Goal: Information Seeking & Learning: Learn about a topic

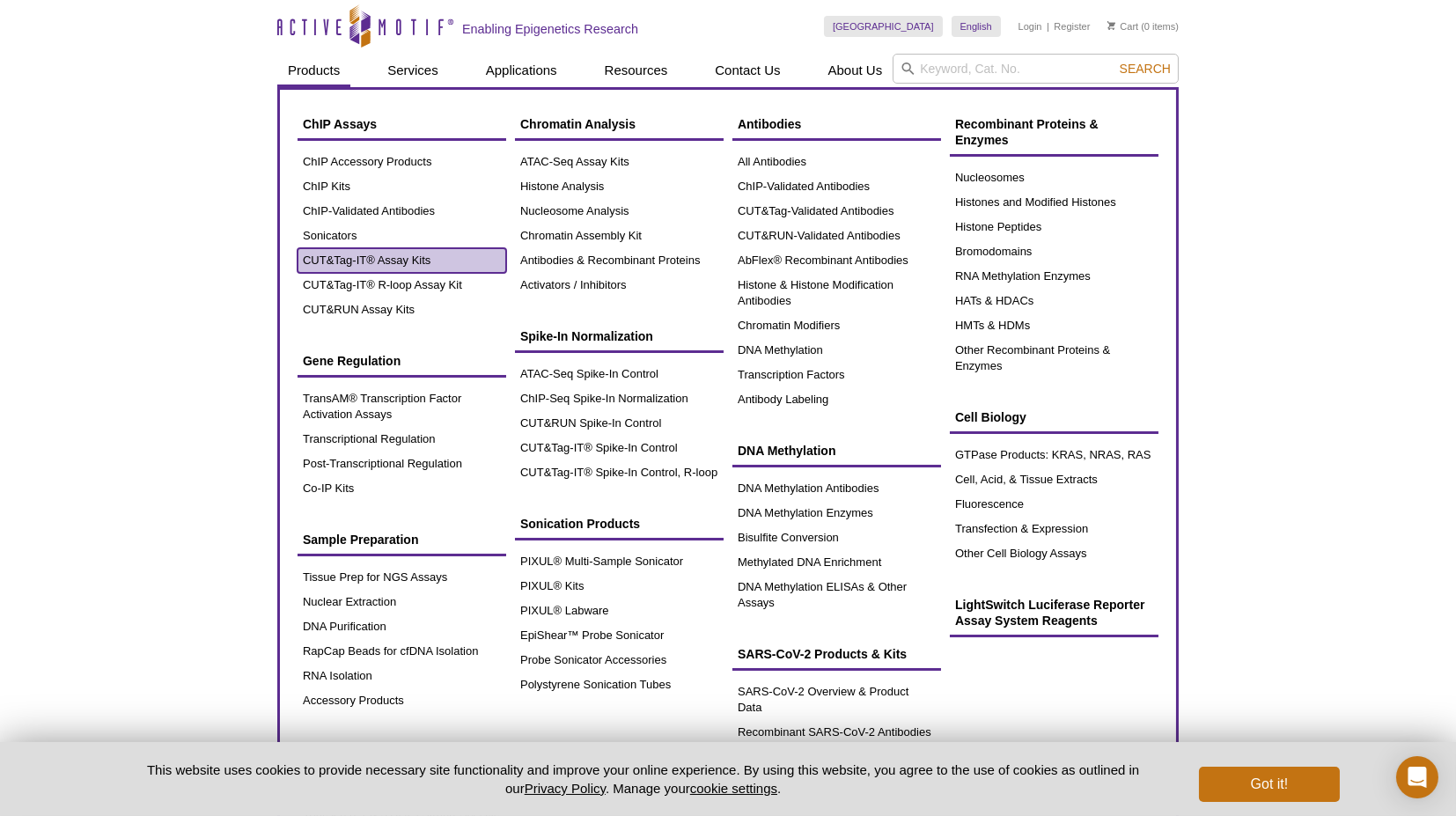
click at [434, 265] on link "CUT&Tag-IT® Assay Kits" at bounding box center [401, 260] width 209 height 25
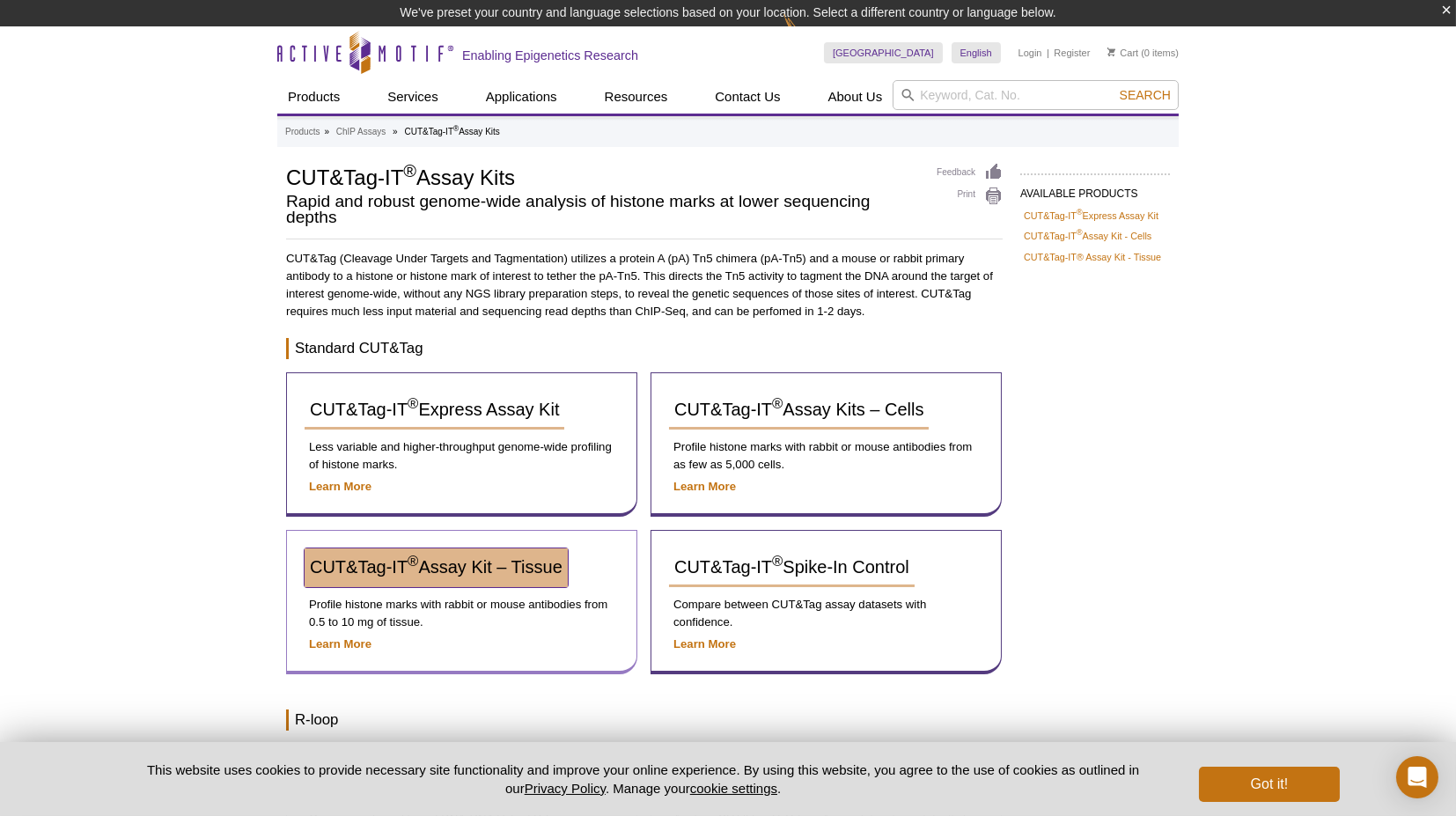
click at [459, 568] on span "CUT&Tag-IT ® Assay Kit – Tissue" at bounding box center [435, 566] width 252 height 20
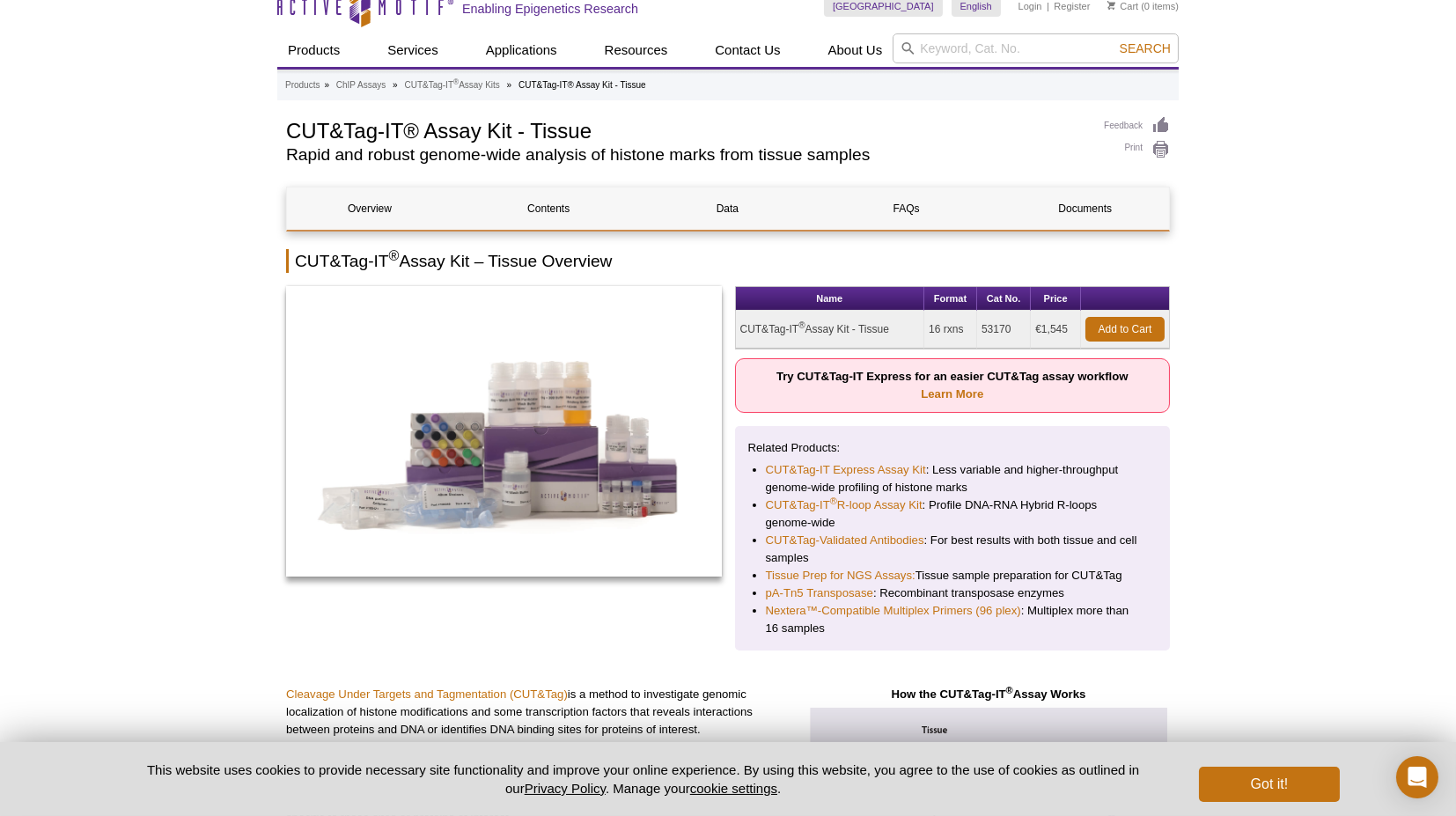
scroll to position [16, 0]
